Goal: Task Accomplishment & Management: Complete application form

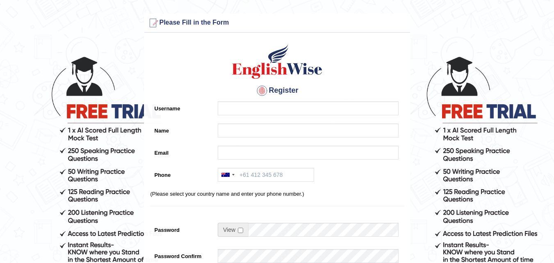
click at [248, 111] on input "Username" at bounding box center [308, 108] width 181 height 14
type input "Nicorusso369"
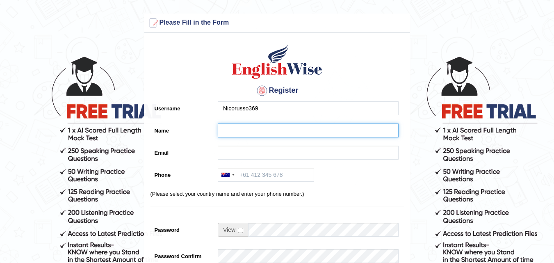
click at [239, 132] on input "Name" at bounding box center [308, 130] width 181 height 14
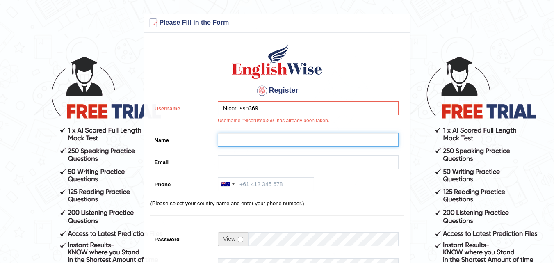
type input "[PERSON_NAME]"
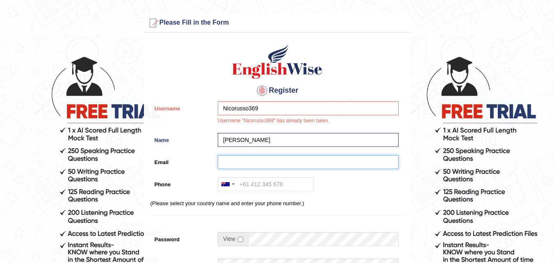
click at [244, 157] on input "Email" at bounding box center [308, 162] width 181 height 14
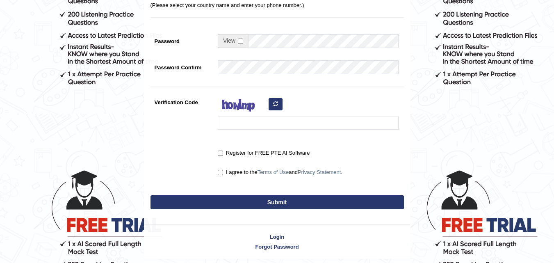
scroll to position [227, 0]
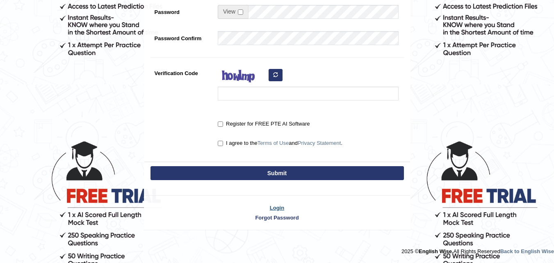
type input "nico"
click at [277, 205] on link "Login" at bounding box center [277, 208] width 266 height 8
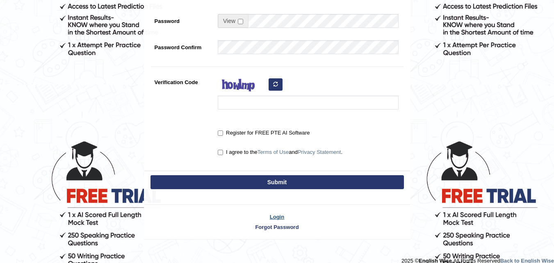
scroll to position [236, 0]
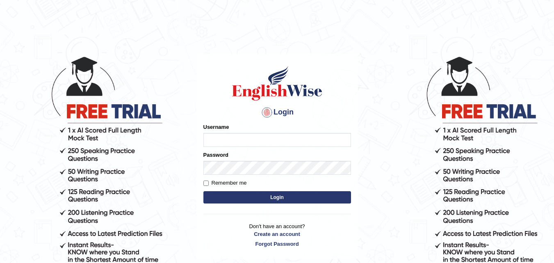
click at [234, 141] on input "Username" at bounding box center [277, 140] width 148 height 14
type input "Nicorusso369"
click at [259, 195] on button "Login" at bounding box center [277, 197] width 148 height 12
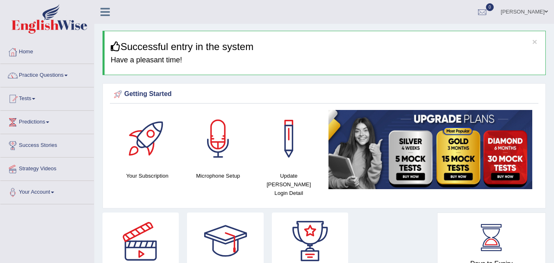
click at [50, 74] on link "Practice Questions" at bounding box center [46, 74] width 93 height 20
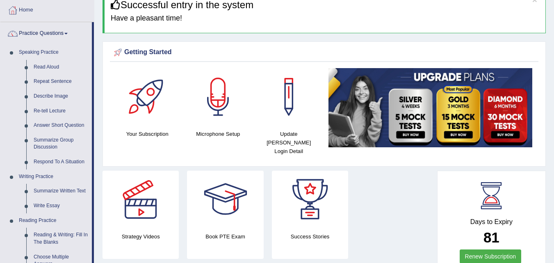
scroll to position [41, 0]
